Goal: Information Seeking & Learning: Learn about a topic

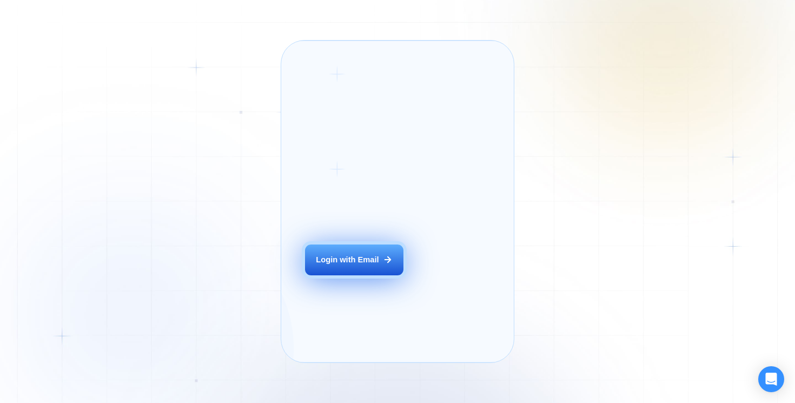
click at [369, 265] on div "Login with Email" at bounding box center [347, 259] width 63 height 11
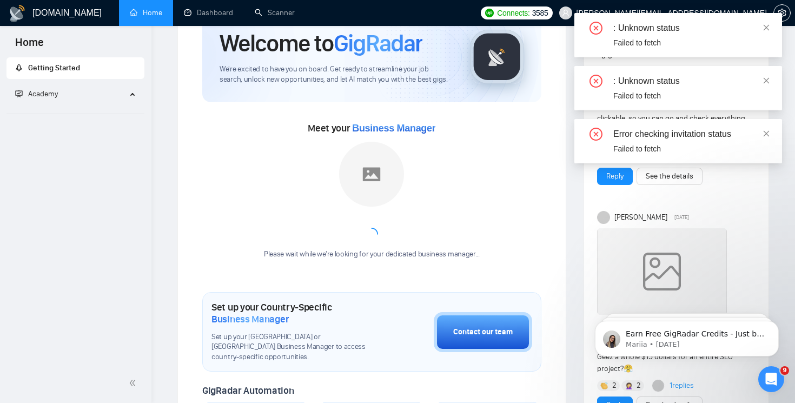
scroll to position [66, 0]
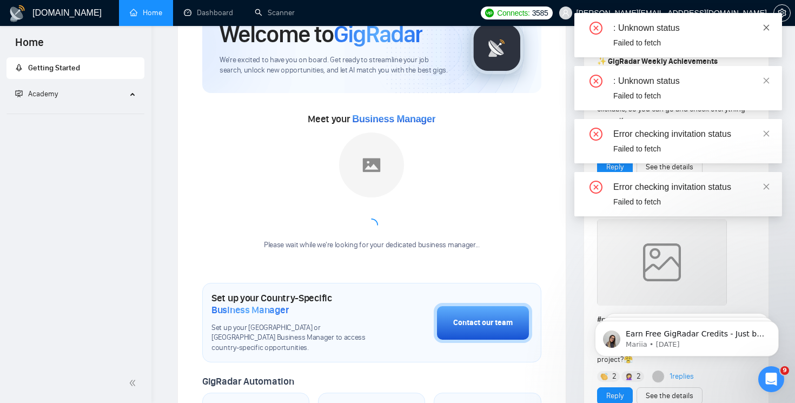
click at [768, 26] on icon "close" at bounding box center [766, 28] width 8 height 8
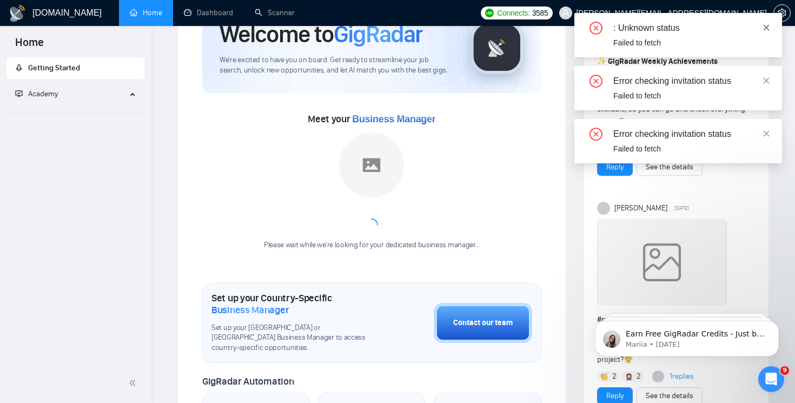
click at [765, 28] on icon "close" at bounding box center [766, 27] width 6 height 6
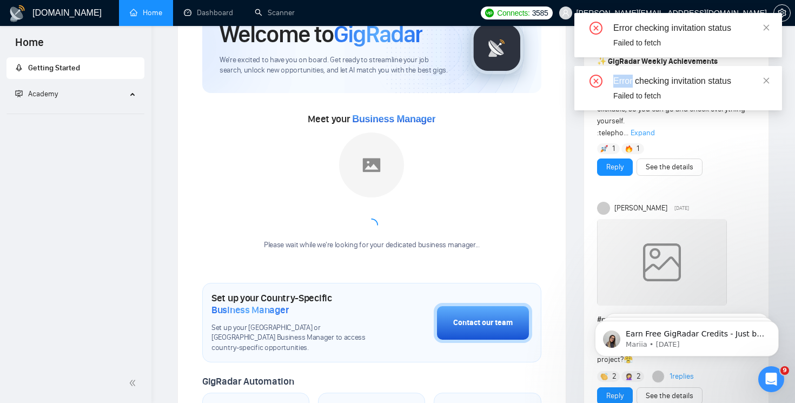
click at [765, 28] on icon "close" at bounding box center [766, 27] width 6 height 6
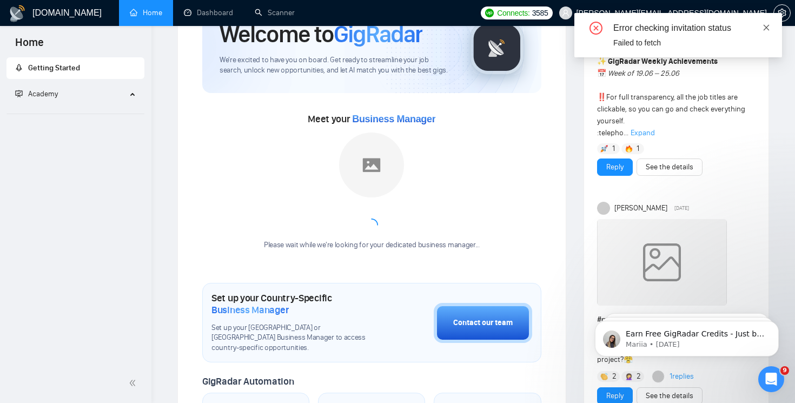
click at [764, 28] on icon "close" at bounding box center [766, 27] width 6 height 6
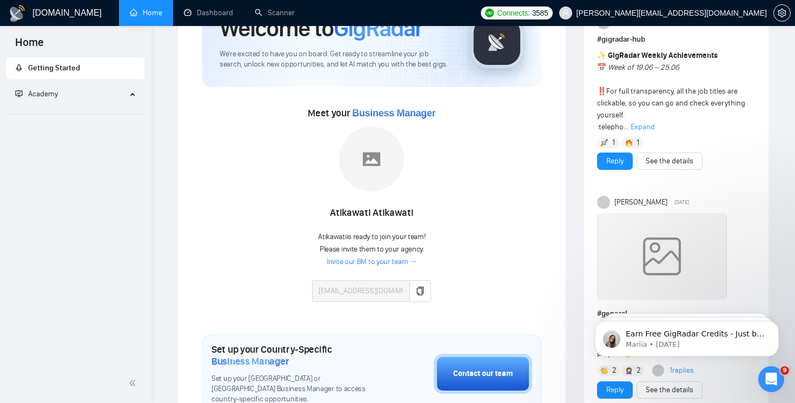
scroll to position [0, 0]
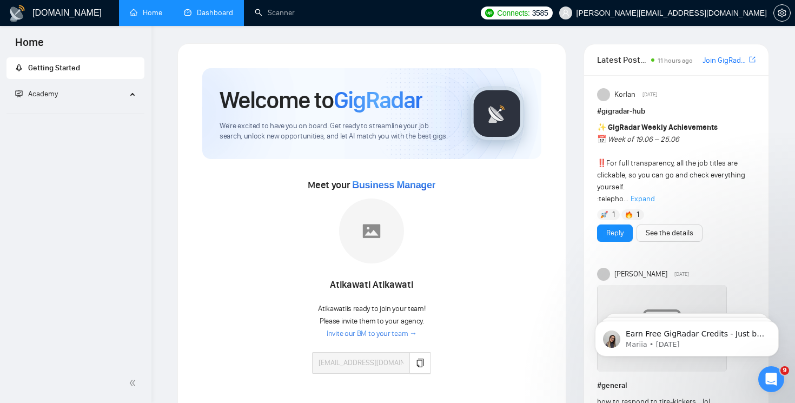
click at [221, 9] on link "Dashboard" at bounding box center [208, 12] width 49 height 9
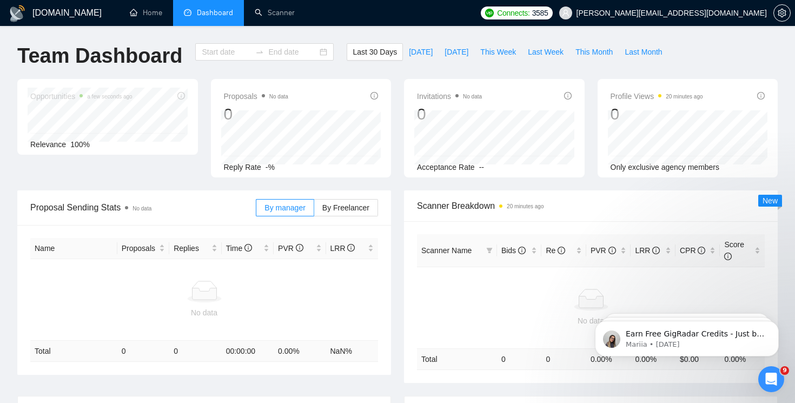
type input "[DATE]"
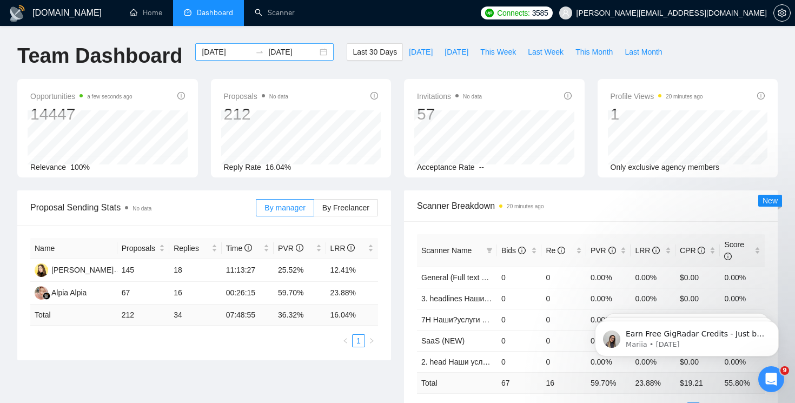
click at [314, 54] on div "[DATE] [DATE]" at bounding box center [264, 51] width 138 height 17
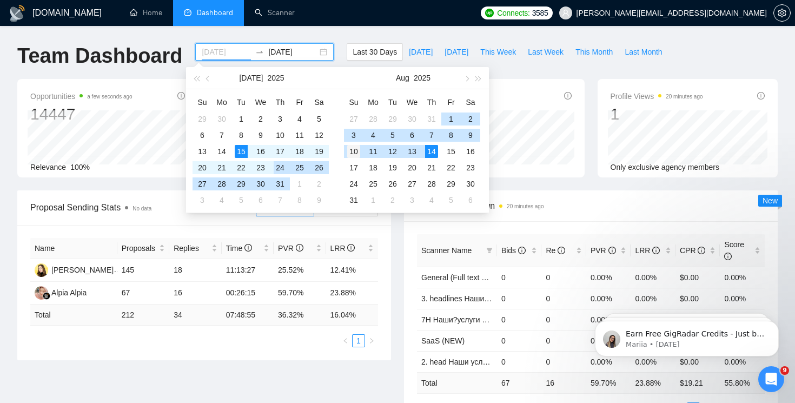
type input "[DATE]"
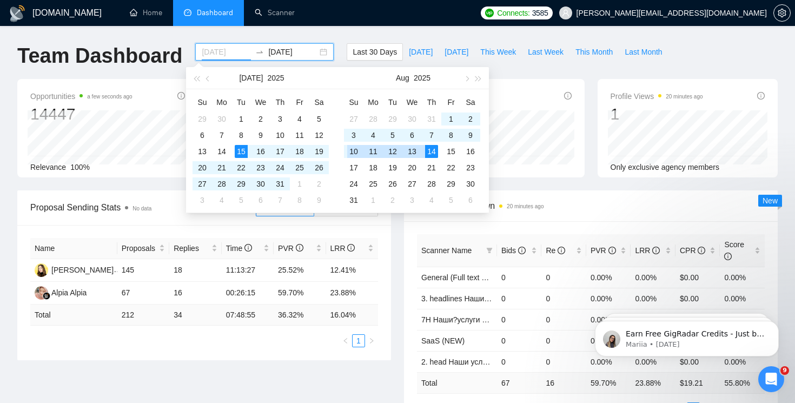
click at [350, 152] on div "10" at bounding box center [353, 151] width 13 height 13
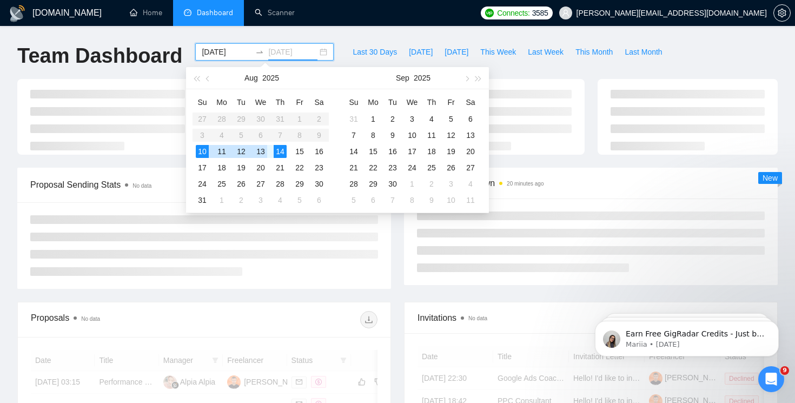
type input "[DATE]"
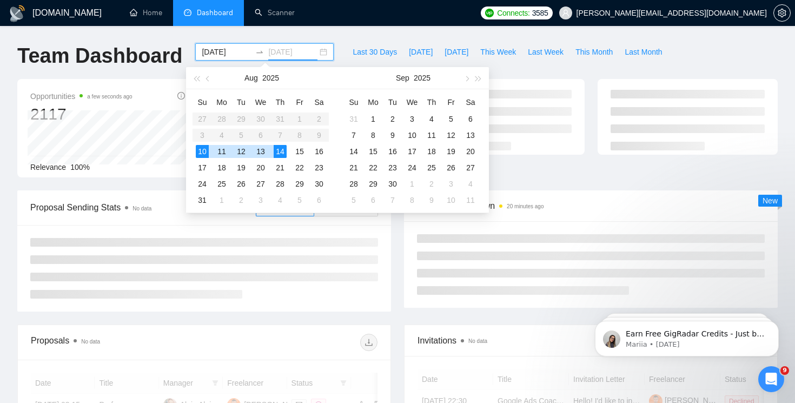
click at [279, 152] on div "14" at bounding box center [280, 151] width 13 height 13
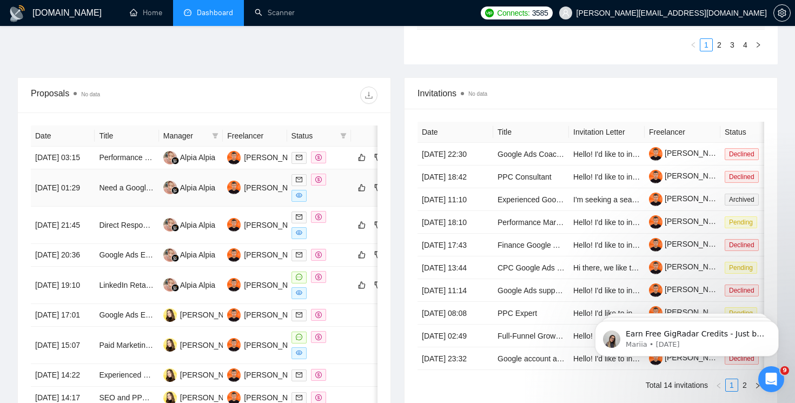
scroll to position [375, 0]
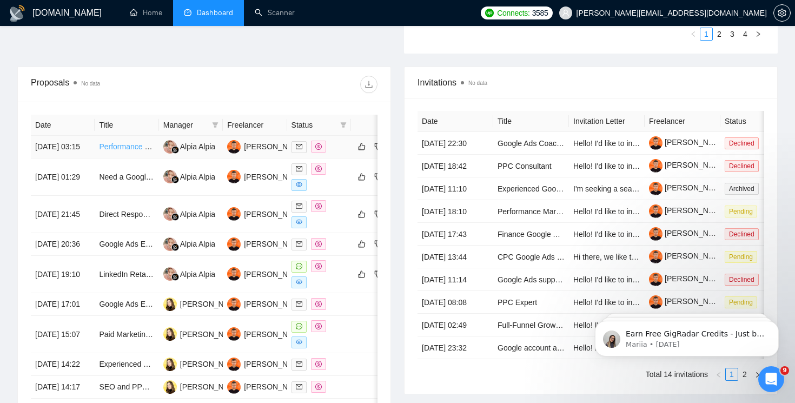
click at [133, 151] on link "Performance Marketer – TikTok Retargeting, Google High-Intent Search, Meta Reel…" at bounding box center [247, 146] width 297 height 9
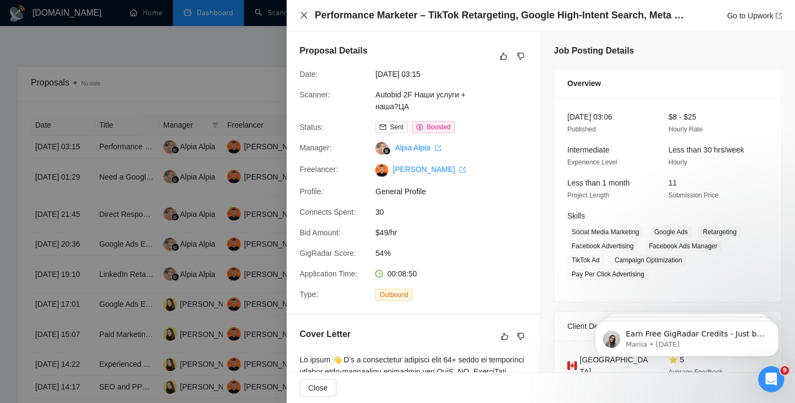
click at [303, 15] on icon "close" at bounding box center [304, 15] width 6 height 6
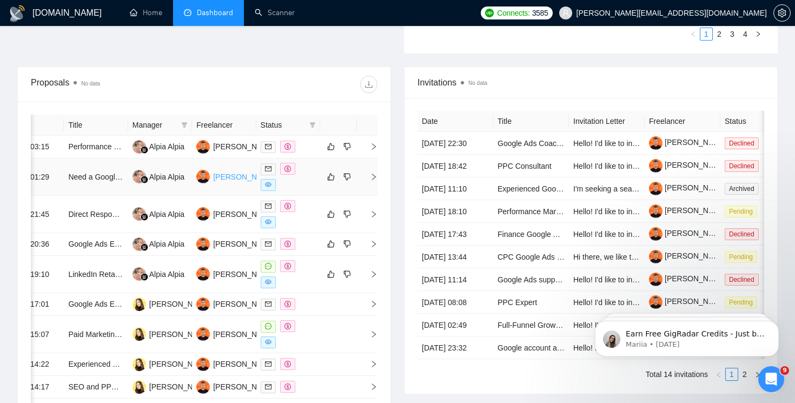
scroll to position [0, 32]
click at [371, 181] on icon "right" at bounding box center [373, 177] width 8 height 8
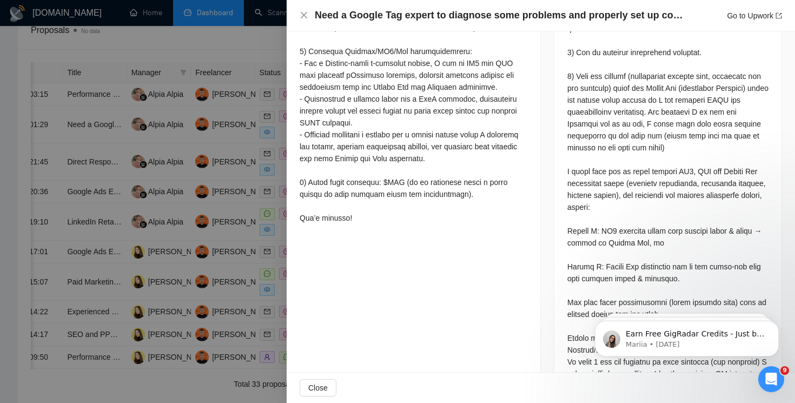
scroll to position [563, 0]
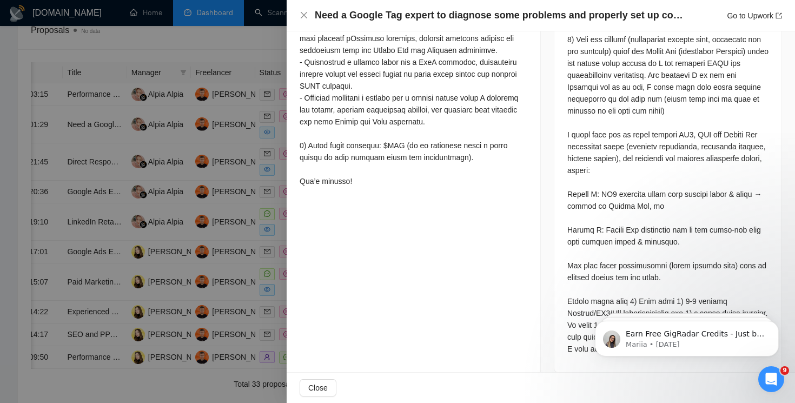
click at [308, 15] on div "Need a Google Tag expert to diagnose some problems and properly set up conversi…" at bounding box center [540, 16] width 482 height 14
click at [301, 14] on icon "close" at bounding box center [303, 15] width 9 height 9
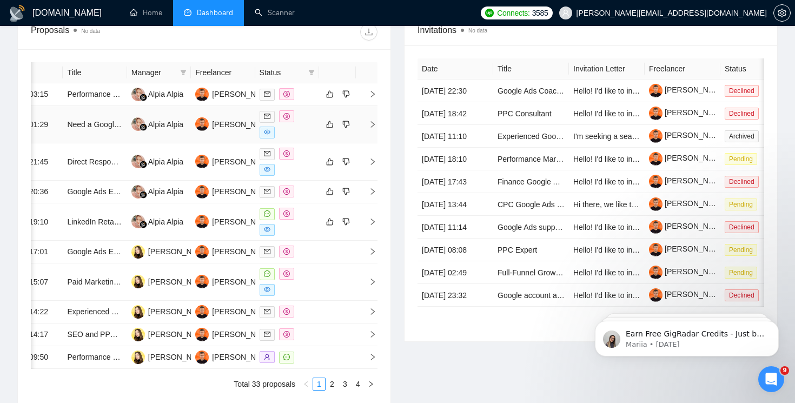
scroll to position [0, 0]
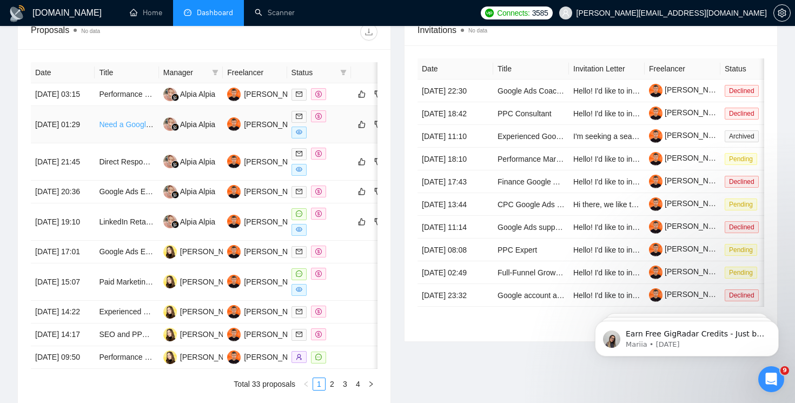
click at [130, 129] on link "Need a Google Tag expert to diagnose some problems and properly set up conversi…" at bounding box center [252, 124] width 306 height 9
